Goal: Transaction & Acquisition: Purchase product/service

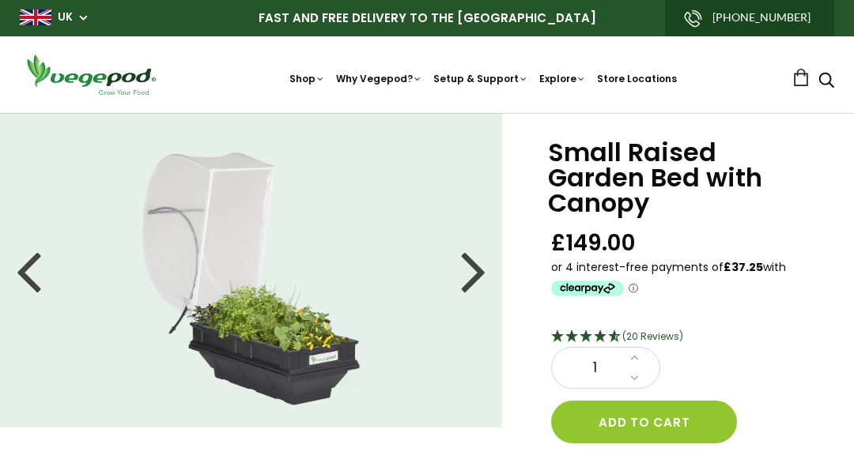
click at [474, 278] on div at bounding box center [473, 270] width 25 height 71
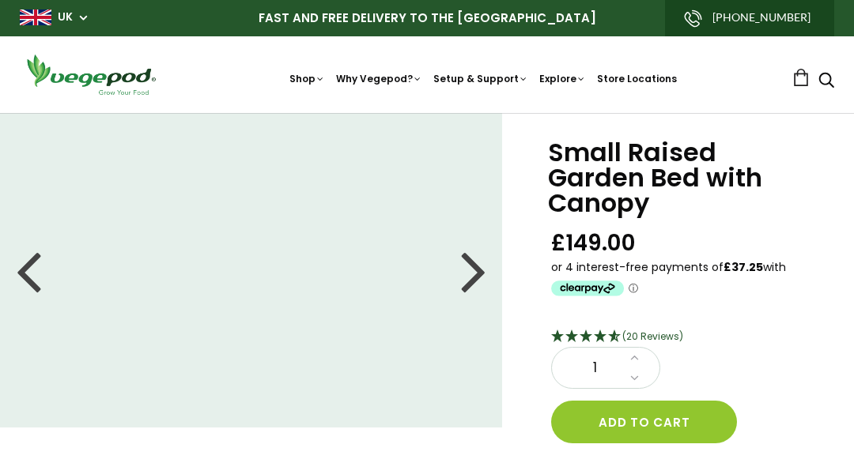
click at [475, 276] on div at bounding box center [473, 270] width 25 height 71
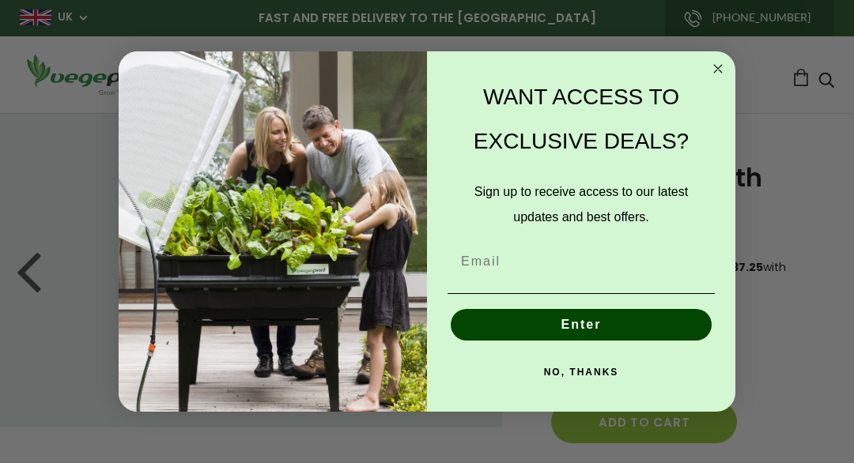
click at [716, 72] on circle "Close dialog" at bounding box center [718, 68] width 18 height 18
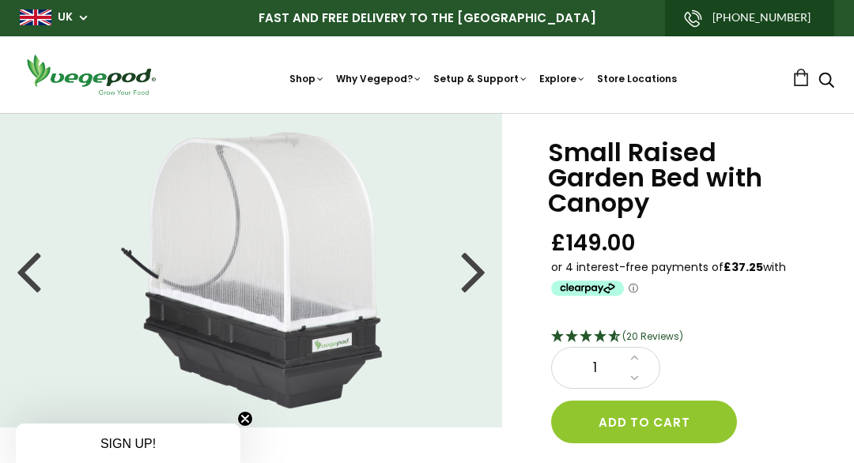
click at [472, 284] on div at bounding box center [473, 270] width 25 height 71
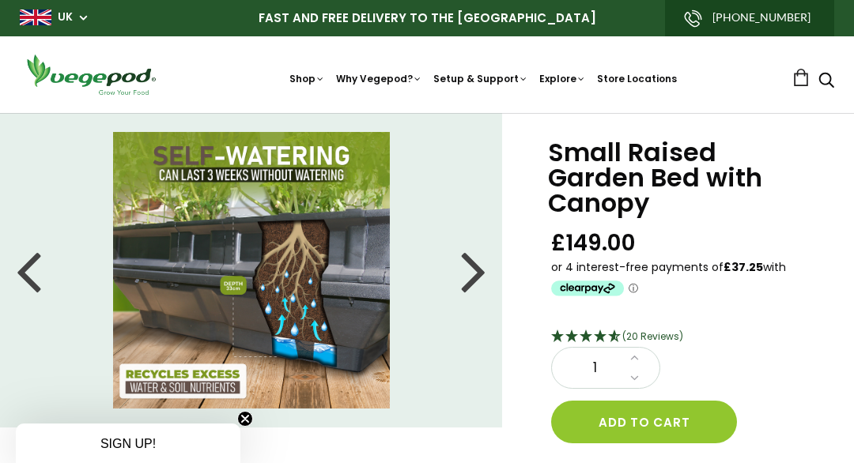
click at [474, 285] on div at bounding box center [473, 270] width 25 height 71
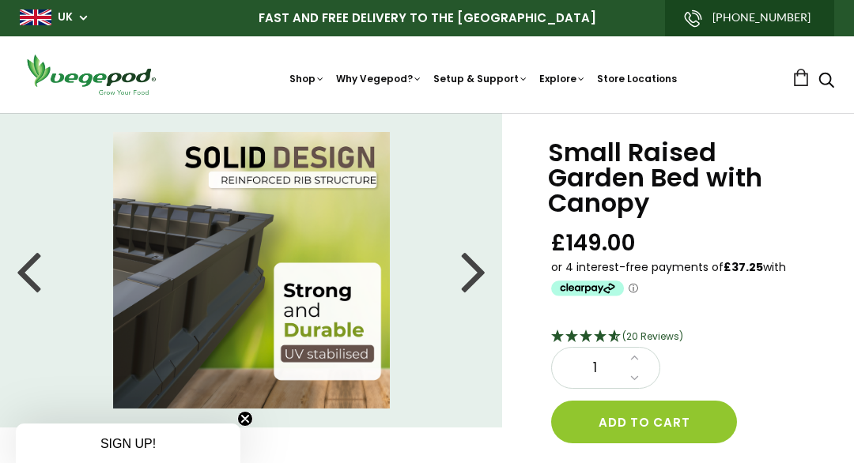
click at [482, 277] on div at bounding box center [473, 270] width 25 height 71
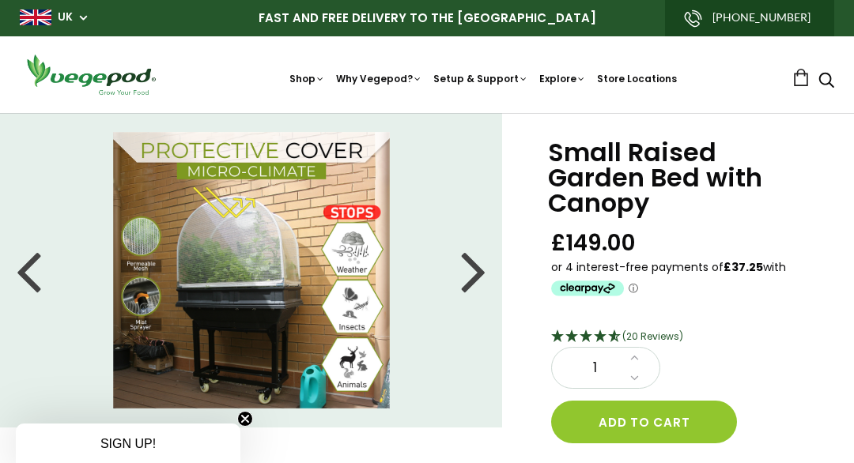
click at [478, 275] on div at bounding box center [473, 270] width 25 height 71
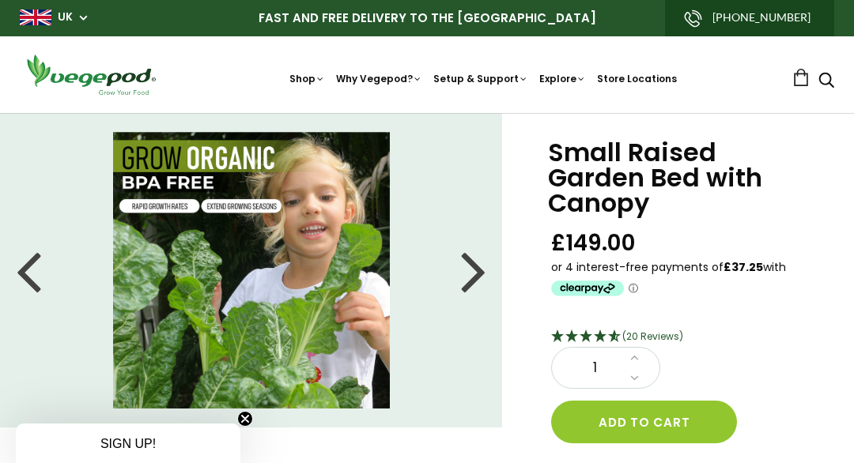
click at [481, 278] on div at bounding box center [473, 270] width 25 height 71
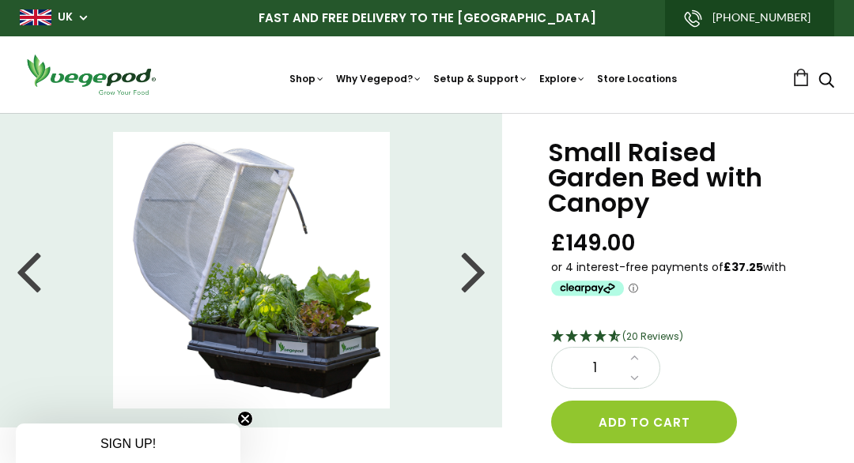
click at [479, 275] on div at bounding box center [473, 270] width 25 height 71
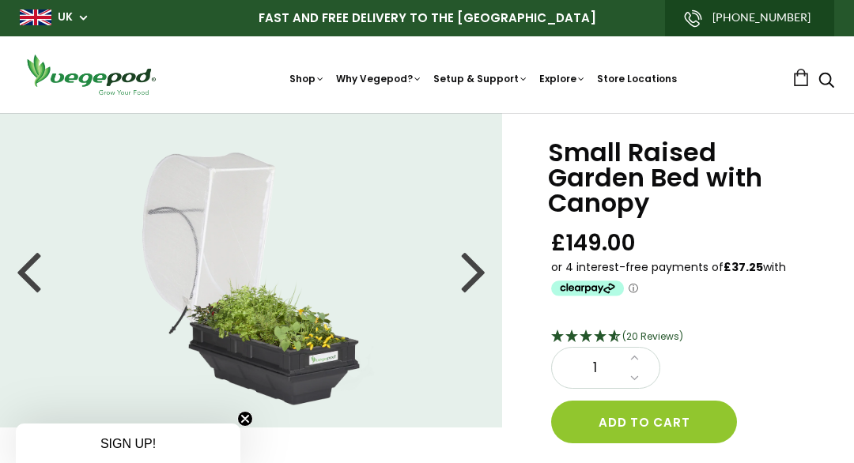
click at [476, 278] on div at bounding box center [473, 270] width 25 height 71
